Goal: Task Accomplishment & Management: Manage account settings

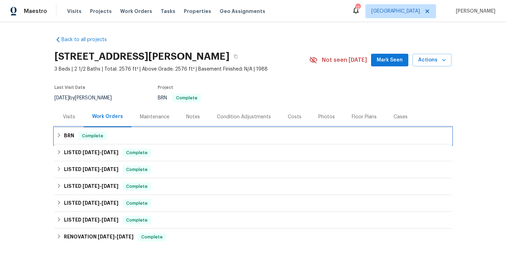
click at [97, 137] on span "Complete" at bounding box center [92, 135] width 27 height 7
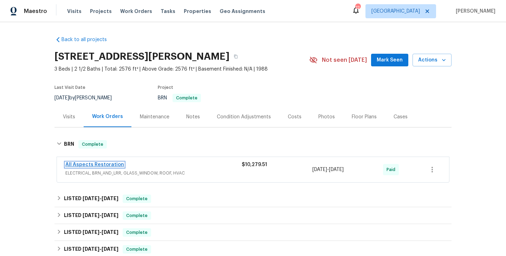
click at [91, 164] on link "All Aspects Restoration" at bounding box center [94, 164] width 59 height 5
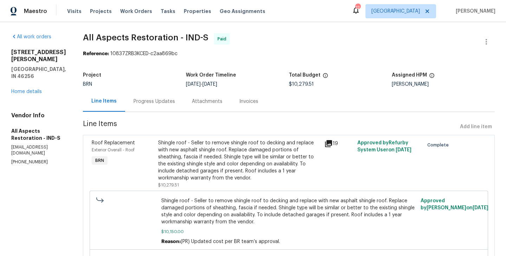
click at [154, 159] on div "Roof Replacement Exterior Overall - Roof BRN" at bounding box center [123, 163] width 66 height 53
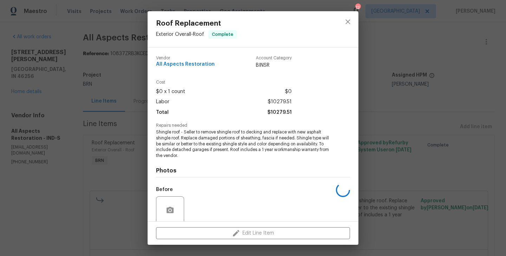
scroll to position [56, 0]
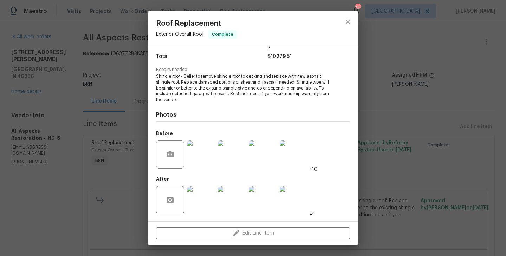
click at [200, 199] on img at bounding box center [201, 200] width 28 height 28
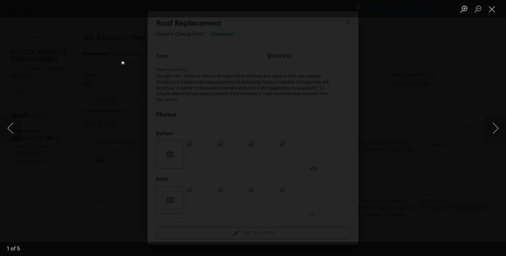
click at [93, 151] on div "Lightbox" at bounding box center [253, 128] width 506 height 256
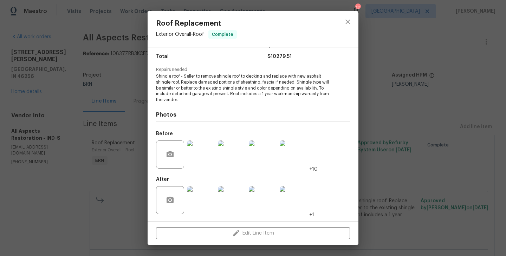
click at [97, 119] on div "Roof Replacement Exterior Overall - Roof Complete Vendor All Aspects Restoratio…" at bounding box center [253, 128] width 506 height 256
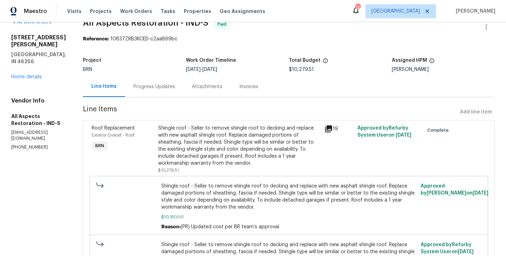
click at [164, 85] on div "Progress Updates" at bounding box center [153, 86] width 41 height 7
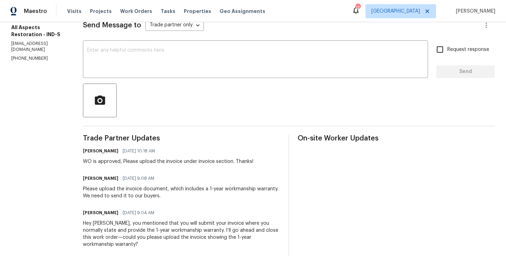
scroll to position [98, 0]
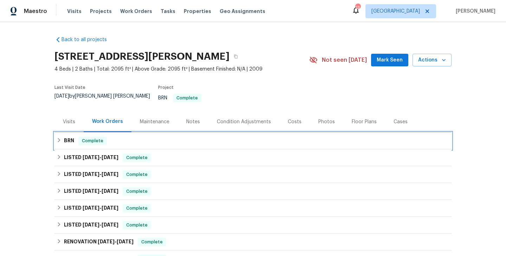
click at [123, 143] on div "BRN Complete" at bounding box center [252, 140] width 397 height 17
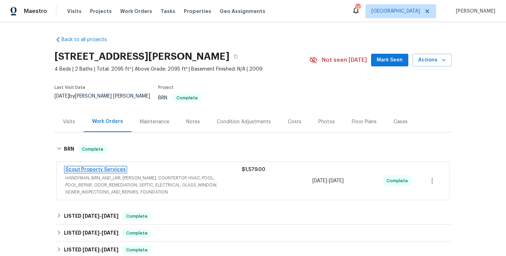
click at [95, 167] on link "Scout Property Services" at bounding box center [95, 169] width 60 height 5
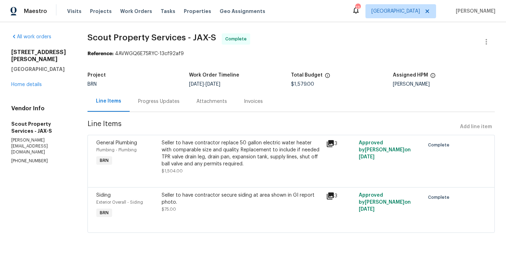
click at [160, 156] on div "Seller to have contractor replace 50 gallon electric water heater with comparab…" at bounding box center [241, 156] width 164 height 39
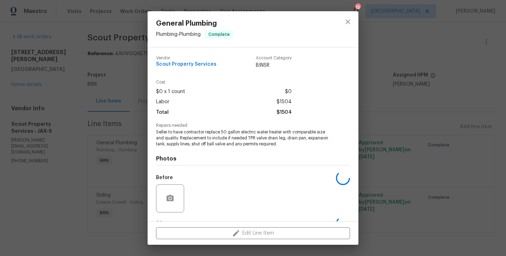
scroll to position [44, 0]
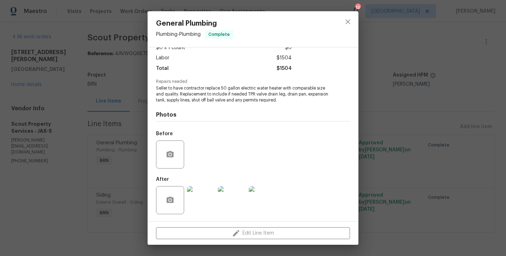
click at [133, 165] on div "General Plumbing Plumbing - Plumbing Complete Vendor Scout Property Services Ac…" at bounding box center [253, 128] width 506 height 256
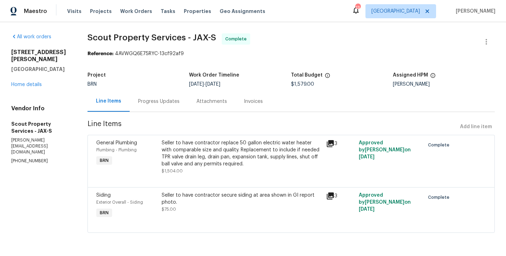
click at [166, 208] on span "$75.00" at bounding box center [169, 209] width 14 height 4
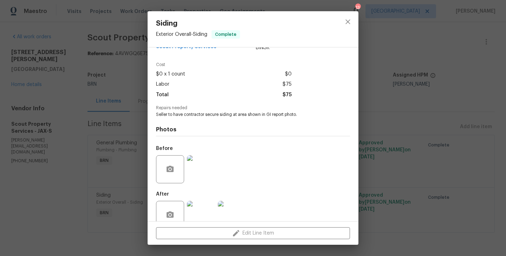
scroll to position [32, 0]
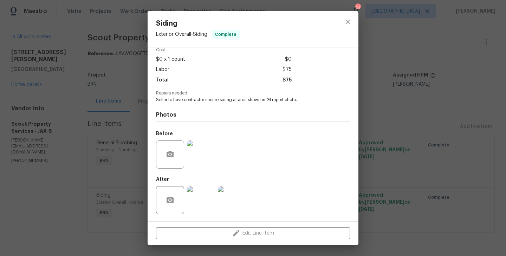
click at [199, 166] on img at bounding box center [201, 154] width 28 height 28
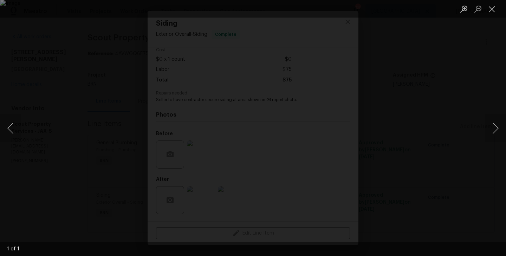
click at [120, 215] on div "Lightbox" at bounding box center [253, 128] width 506 height 256
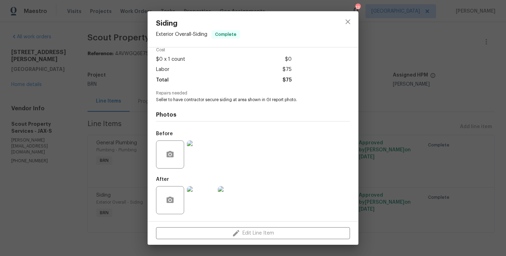
click at [205, 197] on img at bounding box center [201, 200] width 28 height 28
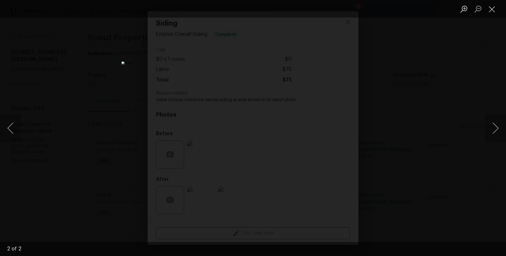
click at [68, 142] on div "Lightbox" at bounding box center [253, 128] width 506 height 256
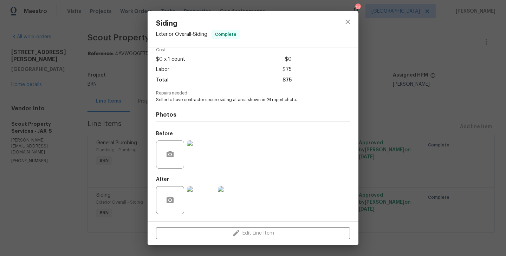
click at [119, 98] on div "Siding Exterior Overall - Siding Complete Vendor Scout Property Services Accoun…" at bounding box center [253, 128] width 506 height 256
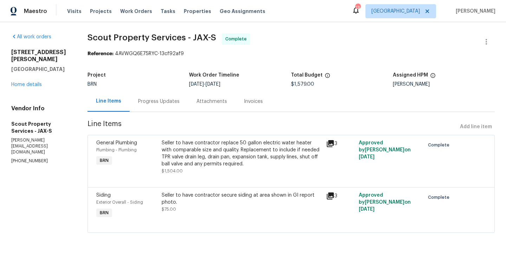
click at [159, 97] on div "Progress Updates" at bounding box center [159, 101] width 58 height 21
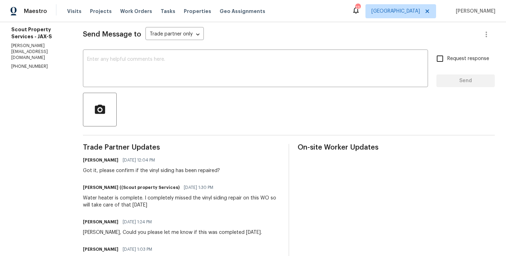
scroll to position [95, 0]
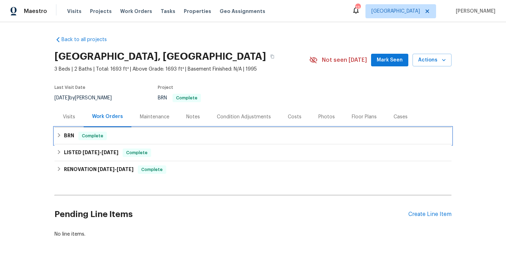
click at [145, 139] on div "BRN Complete" at bounding box center [253, 136] width 393 height 8
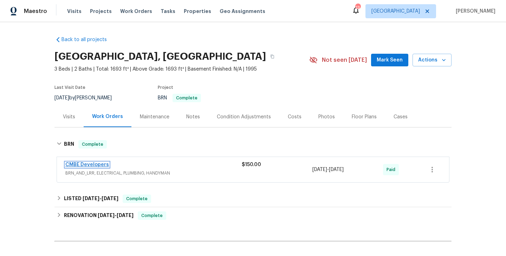
click at [95, 164] on link "CMBE Developers" at bounding box center [87, 164] width 44 height 5
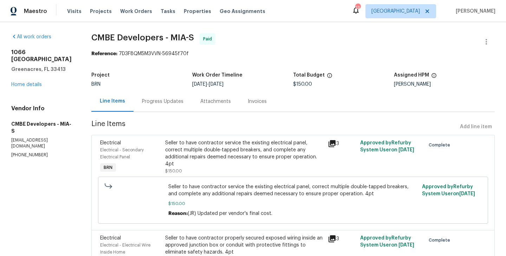
click at [160, 163] on div "Electrical Electrical - Secondary Electrical Panel BRN" at bounding box center [130, 156] width 65 height 39
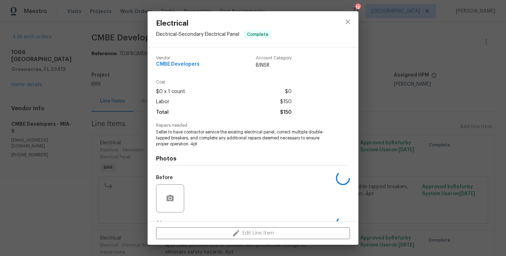
scroll to position [44, 0]
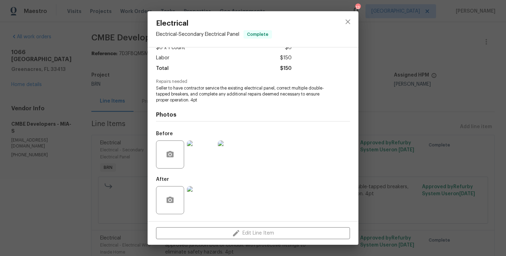
click at [102, 147] on div "Electrical Electrical - Secondary Electrical Panel Complete Vendor CMBE Develop…" at bounding box center [253, 128] width 506 height 256
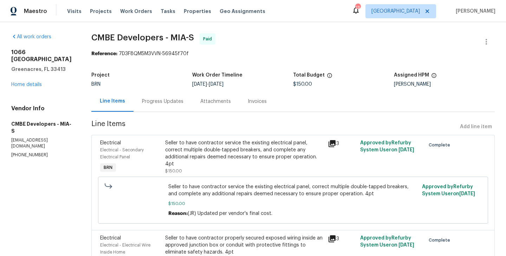
scroll to position [72, 0]
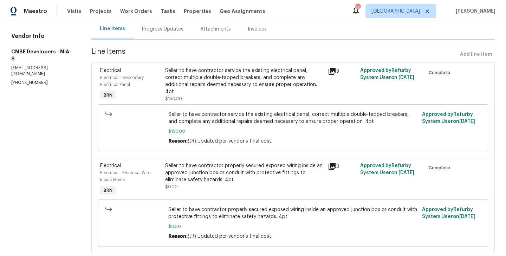
click at [154, 186] on div "Electrical Electrical - Electrical Wire Inside Home BRN" at bounding box center [130, 179] width 65 height 39
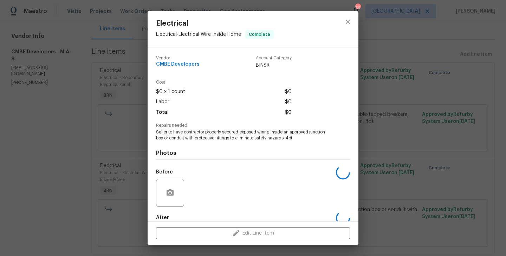
scroll to position [38, 0]
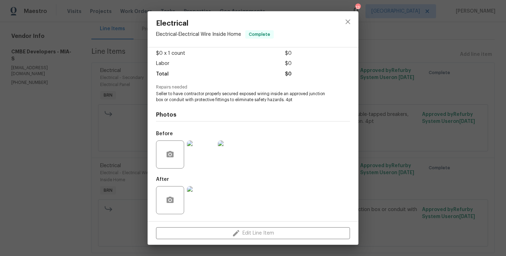
click at [198, 154] on img at bounding box center [201, 154] width 28 height 28
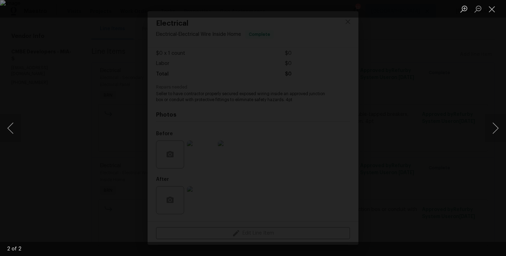
click at [118, 130] on div "Lightbox" at bounding box center [253, 128] width 506 height 256
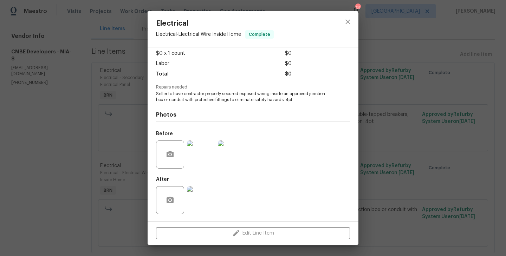
click at [196, 204] on img at bounding box center [201, 200] width 28 height 28
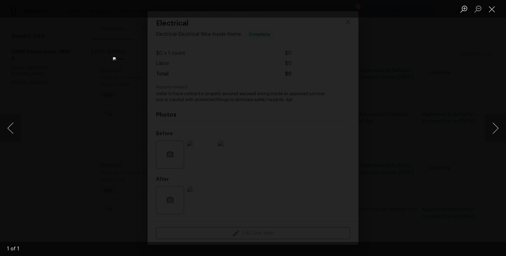
click at [131, 139] on div "Lightbox" at bounding box center [253, 128] width 506 height 256
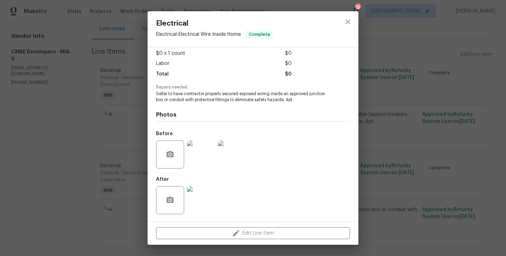
click at [118, 146] on div "Electrical Electrical - Electrical Wire Inside Home Complete Vendor CMBE Develo…" at bounding box center [253, 128] width 506 height 256
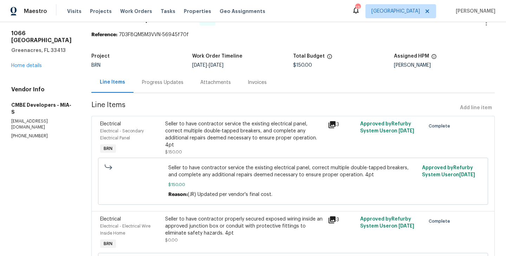
click at [166, 87] on div "Progress Updates" at bounding box center [162, 82] width 58 height 21
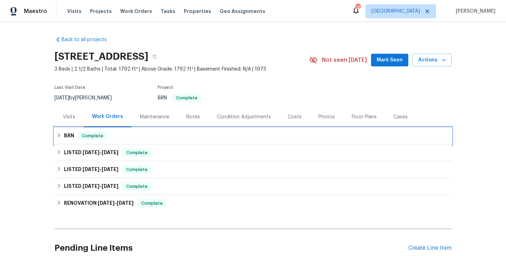
click at [110, 134] on div "BRN Complete" at bounding box center [253, 136] width 393 height 8
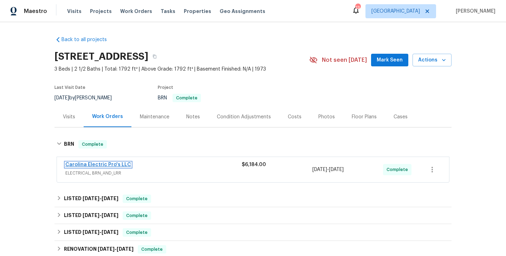
click at [87, 163] on link "Carolina Electric Pro's LLC" at bounding box center [98, 164] width 66 height 5
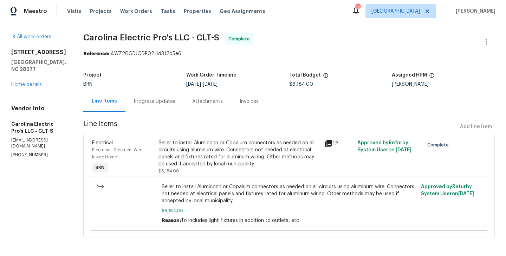
click at [168, 115] on section "Carolina Electric Pro's LLC - CLT-S Complete Reference: 4WZ20GDJQDP02-1d312d5e6…" at bounding box center [288, 139] width 411 height 212
click at [176, 110] on div "Progress Updates" at bounding box center [154, 101] width 58 height 21
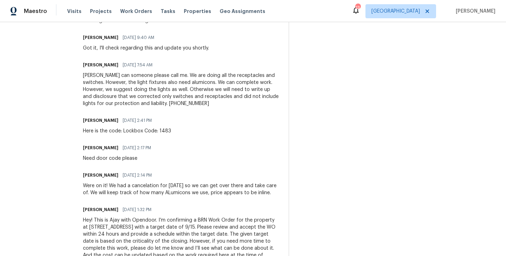
scroll to position [893, 0]
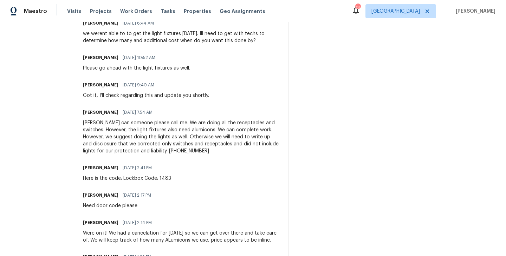
scroll to position [846, 0]
